Goal: Task Accomplishment & Management: Use online tool/utility

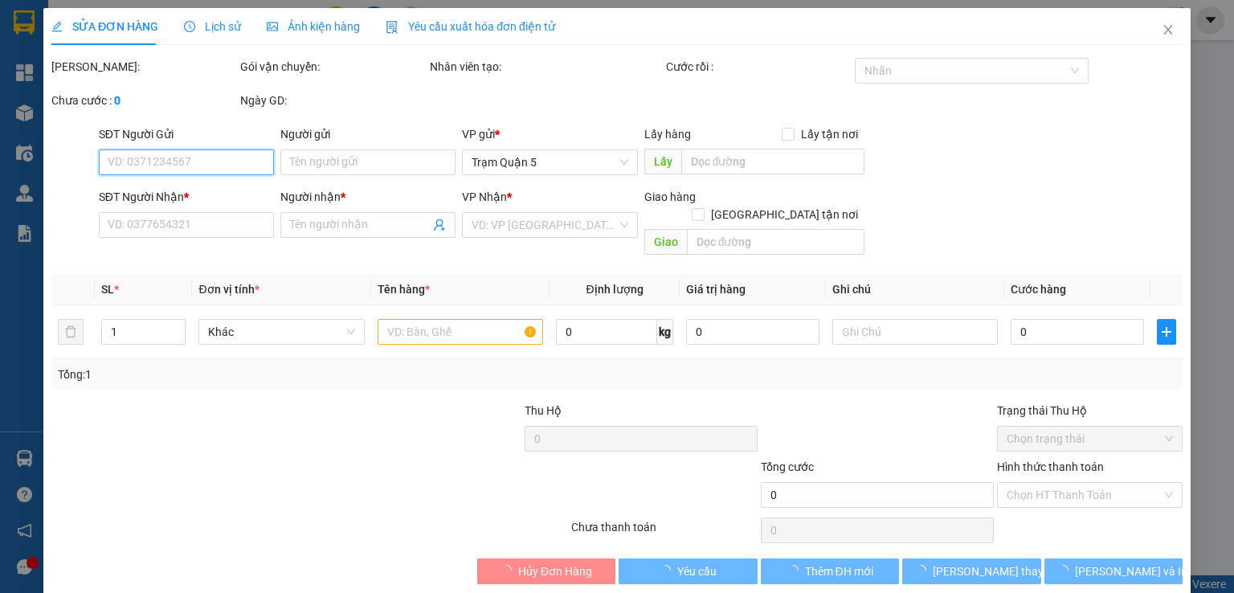
type input "MƯỜI"
type input "0899478625"
type input "BÌNH"
type input "20.000"
type input "0"
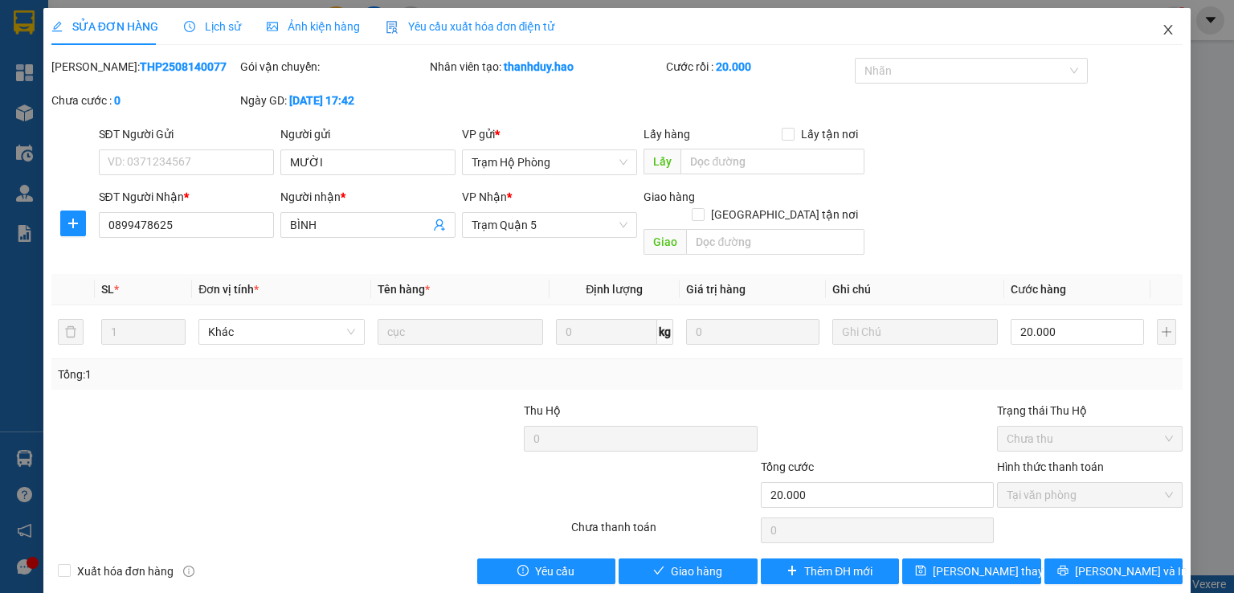
click at [1164, 27] on icon "close" at bounding box center [1168, 30] width 9 height 10
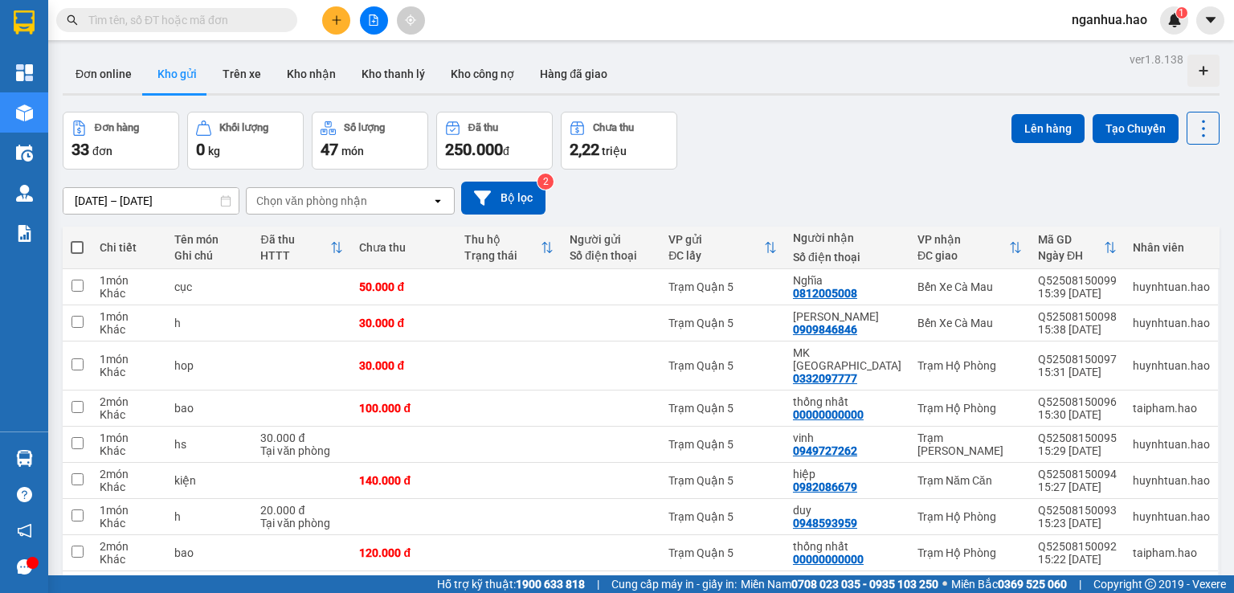
click at [264, 27] on input "text" at bounding box center [183, 20] width 190 height 18
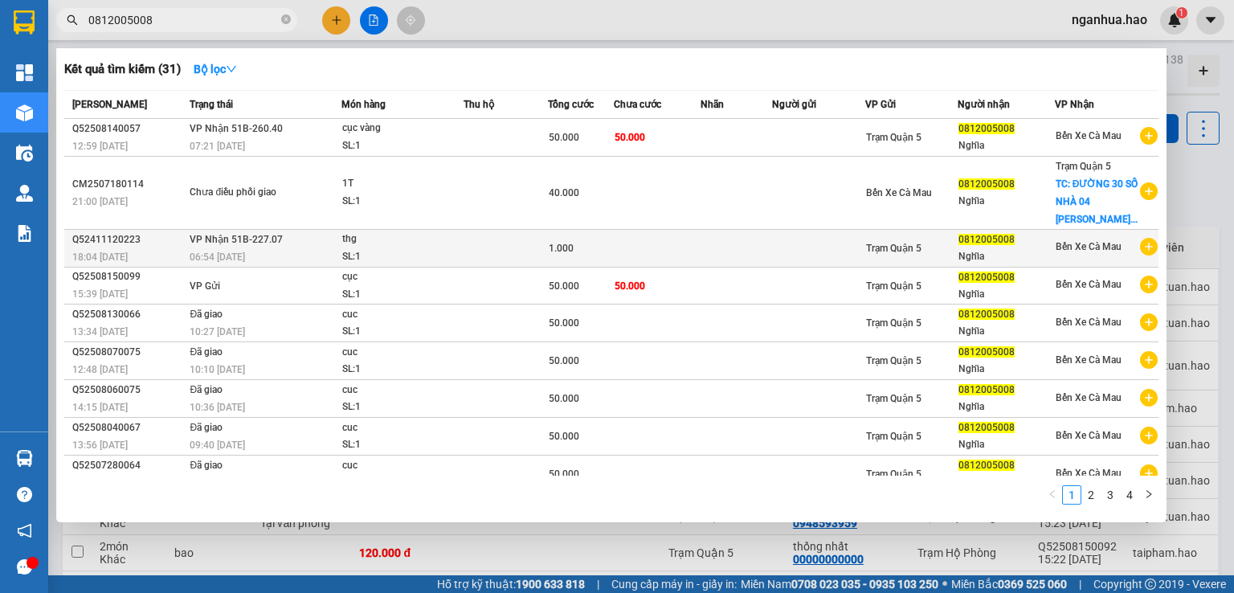
scroll to position [51, 0]
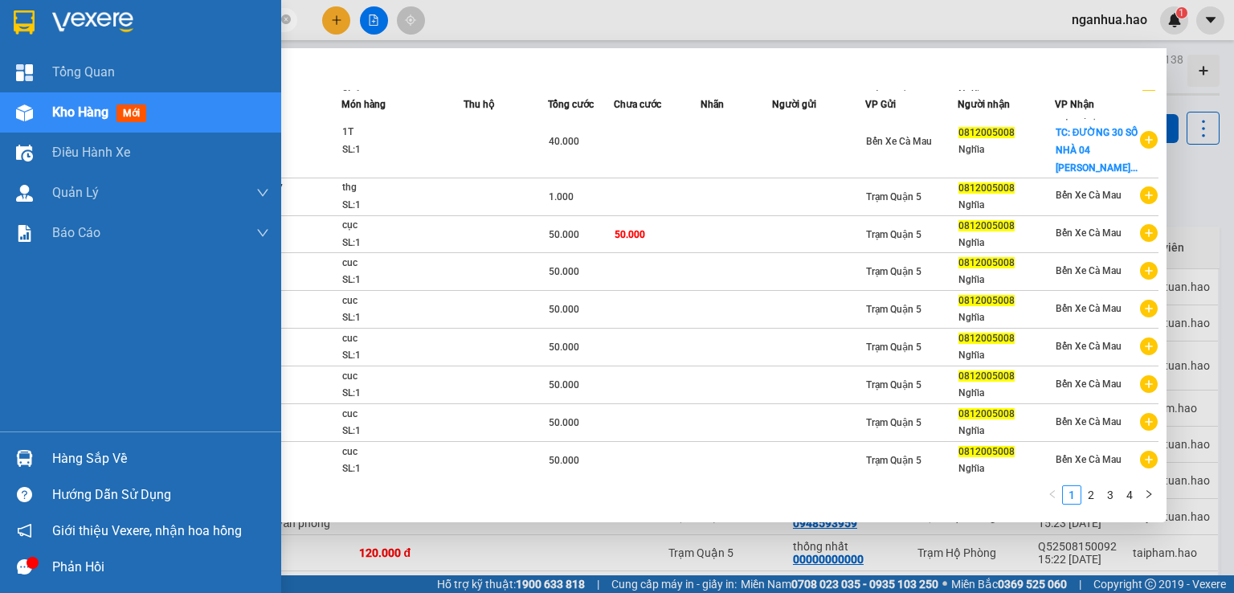
type input "0812005008"
click at [69, 112] on span "Kho hàng" at bounding box center [80, 111] width 56 height 15
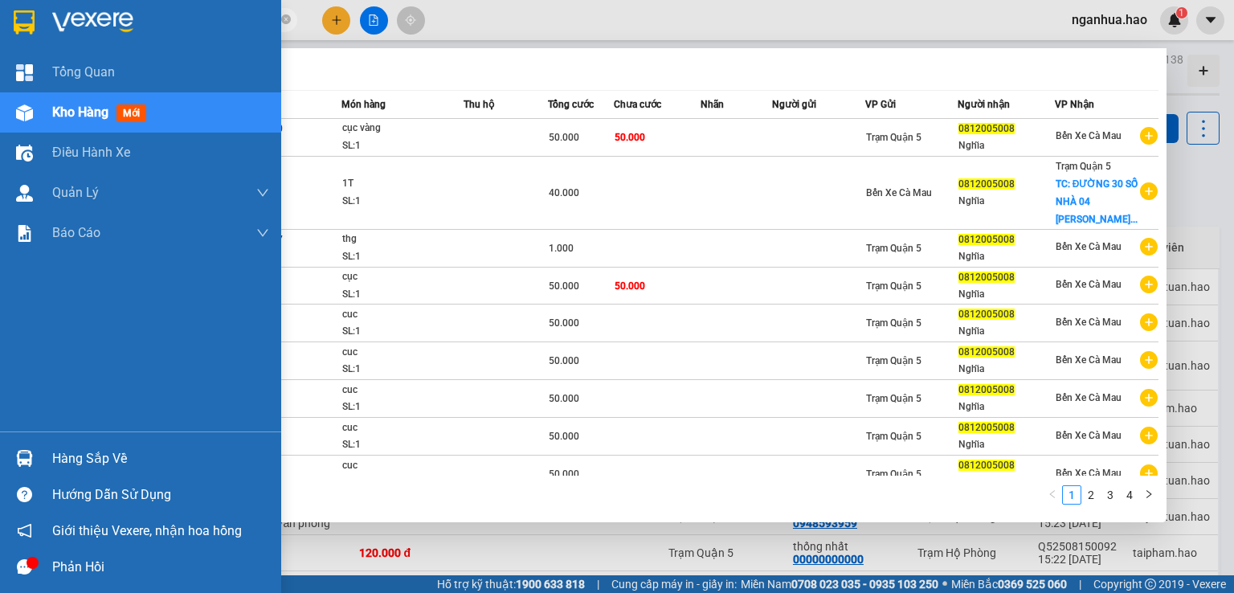
click at [63, 109] on span "Kho hàng" at bounding box center [80, 111] width 56 height 15
